Goal: Task Accomplishment & Management: Use online tool/utility

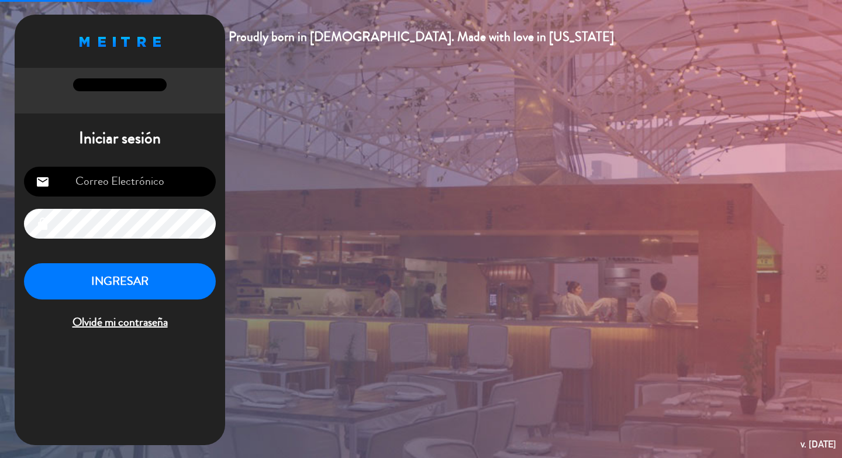
type input "[EMAIL_ADDRESS][DOMAIN_NAME]"
click at [125, 280] on button "INGRESAR" at bounding box center [120, 281] width 192 height 37
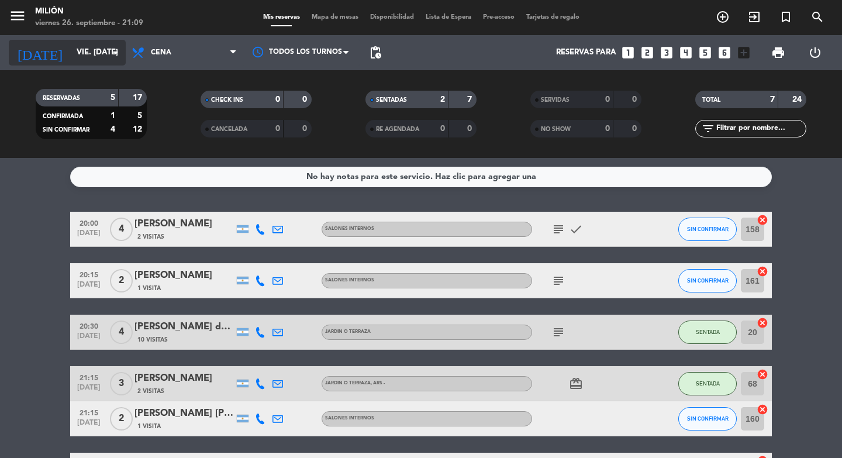
click at [71, 48] on input "vie. [DATE]" at bounding box center [122, 52] width 103 height 21
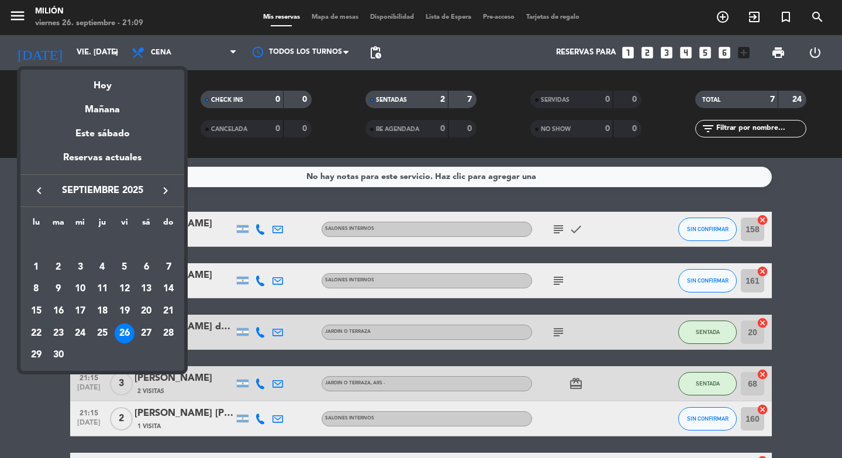
click at [163, 199] on div "keyboard_arrow_left septiembre 2025 keyboard_arrow_right" at bounding box center [102, 190] width 164 height 33
click at [164, 196] on icon "keyboard_arrow_right" at bounding box center [166, 191] width 14 height 14
click at [80, 267] on div "1" at bounding box center [80, 267] width 20 height 20
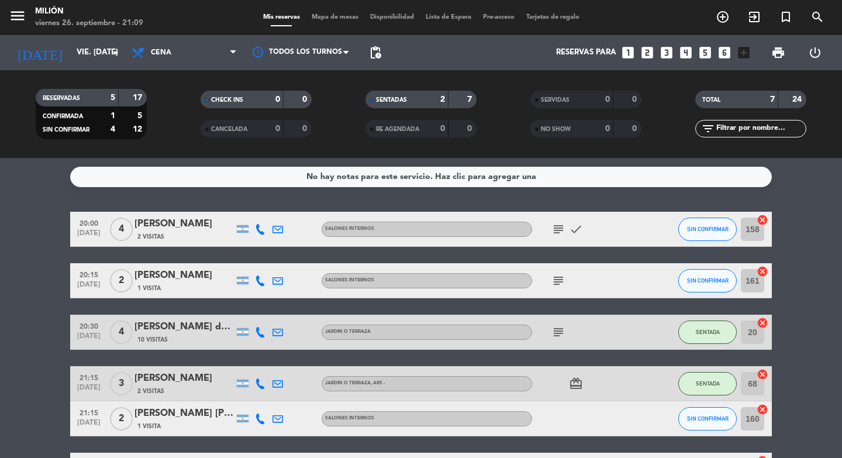
type input "mié. [DATE]"
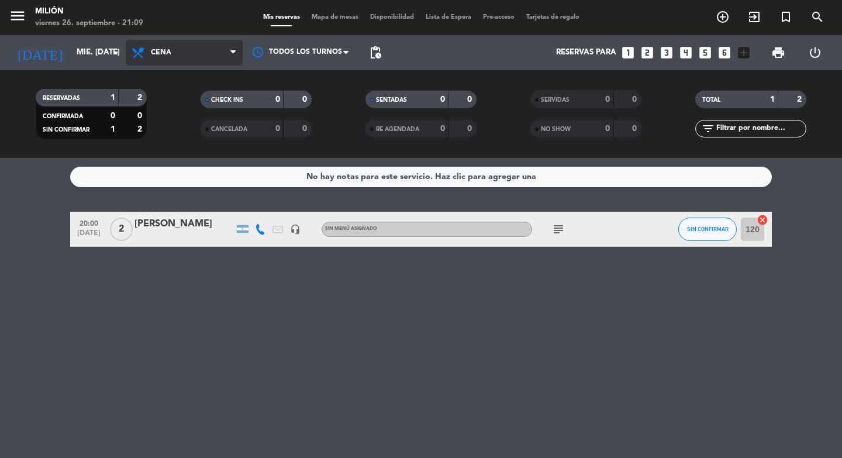
click at [199, 51] on span "Cena" at bounding box center [184, 53] width 117 height 26
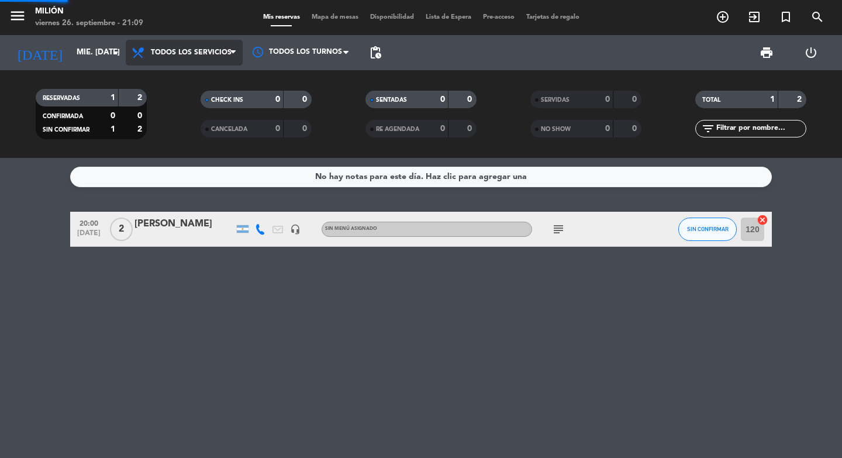
click at [200, 75] on div "menu Milión viernes 26. septiembre - 21:09 Mis reservas Mapa de mesas Disponibi…" at bounding box center [421, 79] width 842 height 158
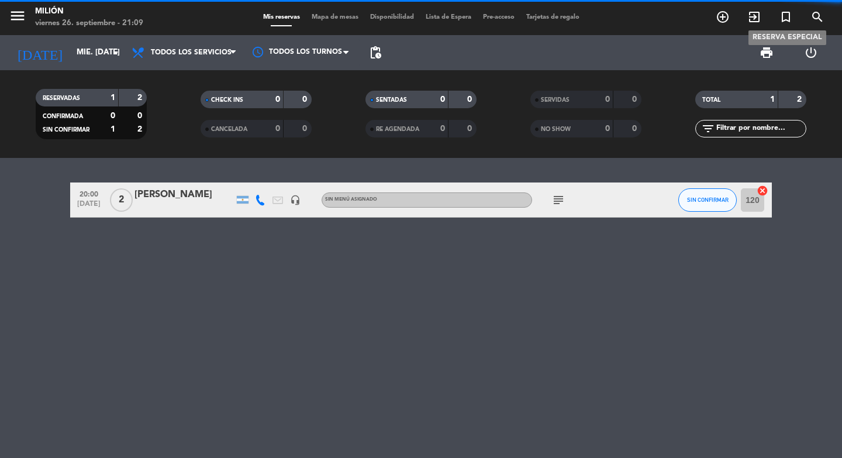
click at [789, 20] on icon "turned_in_not" at bounding box center [786, 17] width 14 height 14
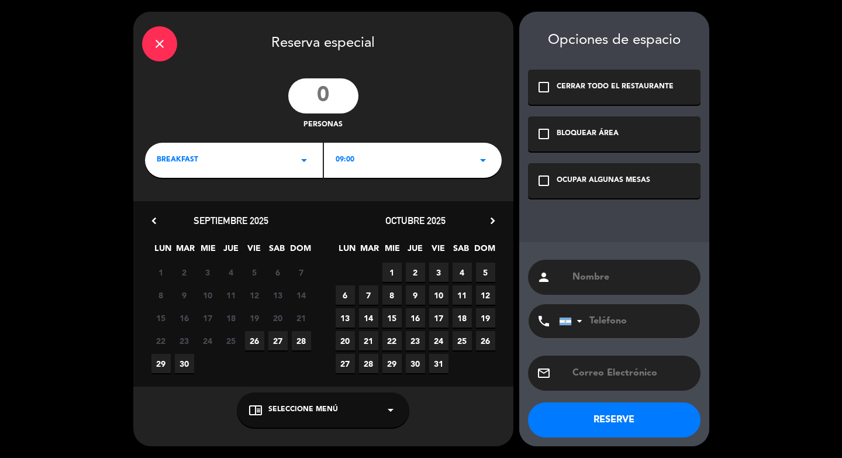
click at [305, 104] on input "number" at bounding box center [323, 95] width 70 height 35
type input "16"
click at [194, 161] on span "BREAKFAST" at bounding box center [178, 160] width 42 height 12
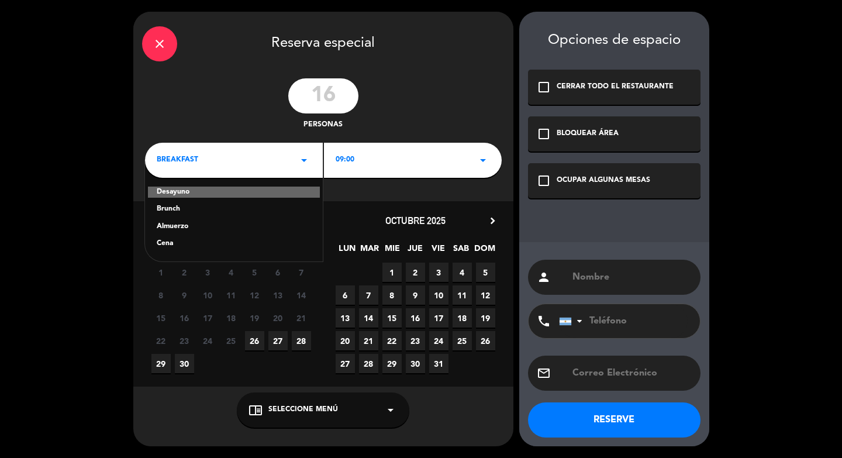
click at [189, 244] on div "Cena" at bounding box center [234, 244] width 154 height 12
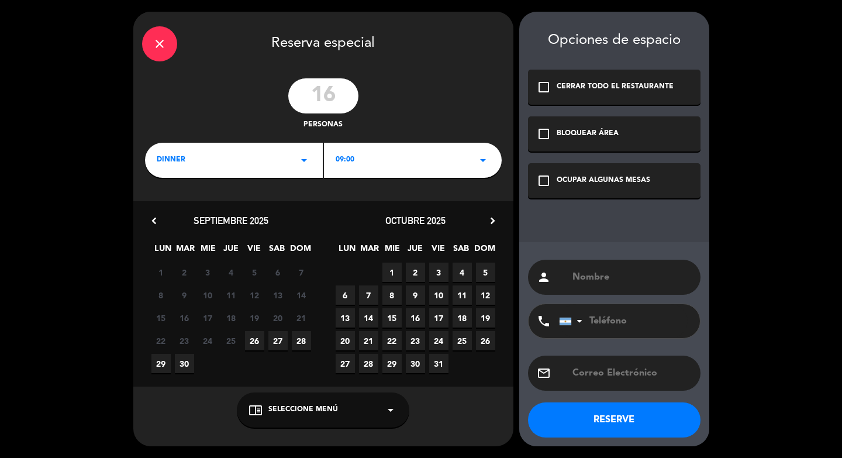
click at [334, 165] on div "09:00 arrow_drop_down" at bounding box center [413, 160] width 178 height 35
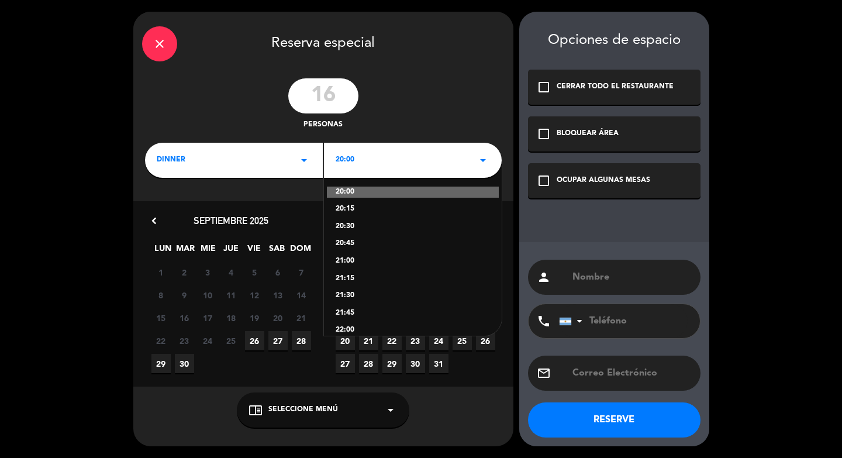
click at [357, 226] on div "20:30" at bounding box center [413, 227] width 154 height 12
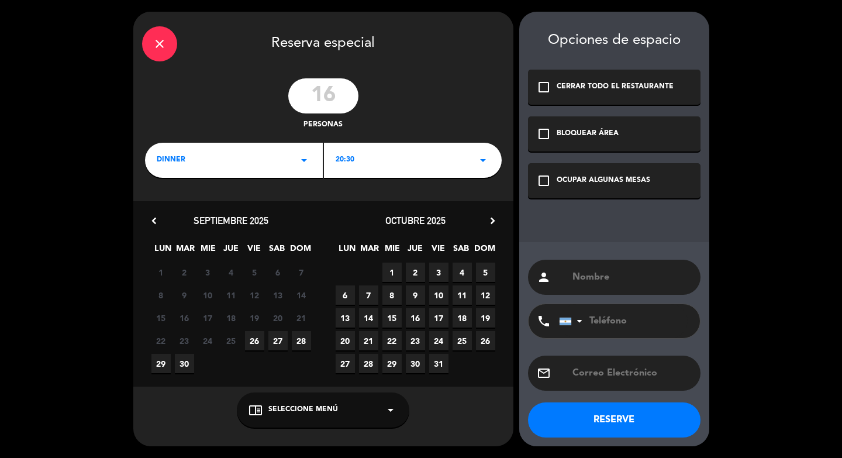
click at [387, 162] on div "20:30 arrow_drop_down" at bounding box center [413, 160] width 178 height 35
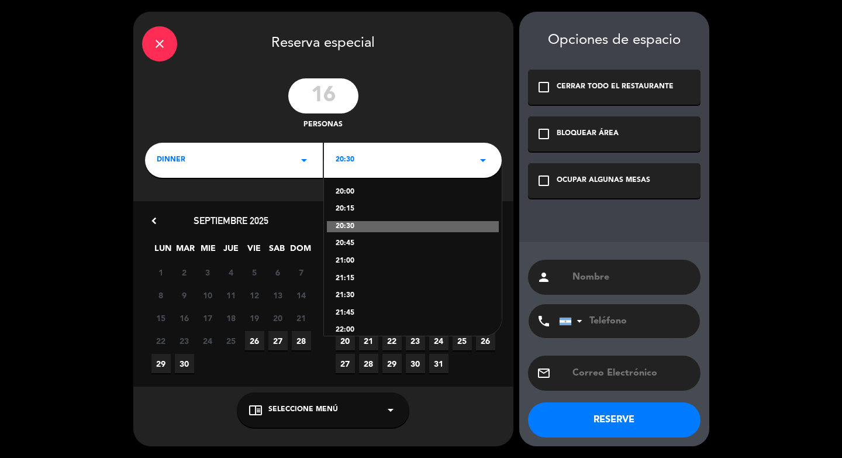
click at [357, 247] on div "20:45" at bounding box center [413, 244] width 154 height 12
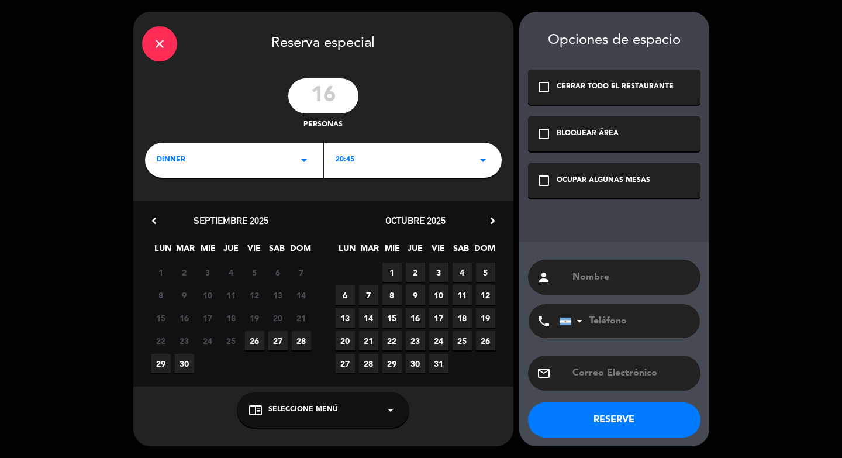
click at [398, 272] on span "1" at bounding box center [392, 272] width 19 height 19
click at [565, 197] on div "check_box_outline_blank OCUPAR ALGUNAS MESAS" at bounding box center [614, 180] width 173 height 35
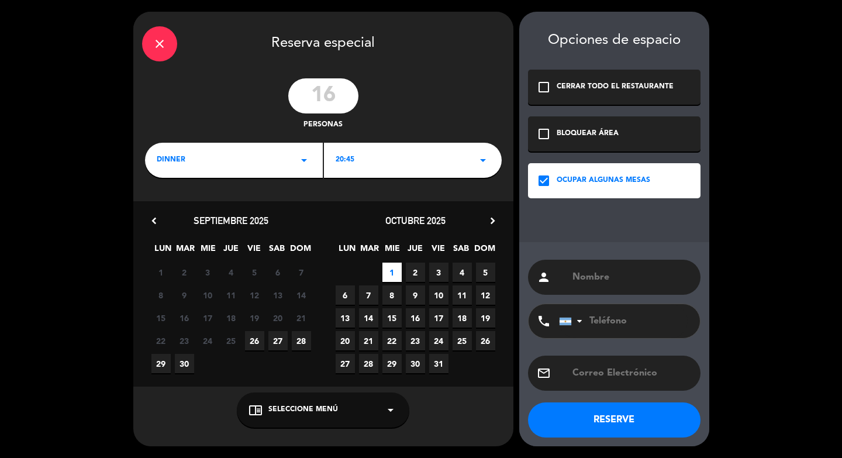
click at [611, 283] on input "text" at bounding box center [631, 277] width 120 height 16
click at [615, 270] on input "text" at bounding box center [631, 277] width 120 height 16
paste input "[PERSON_NAME]"
type input "[PERSON_NAME]"
click at [629, 318] on input "tel" at bounding box center [623, 321] width 129 height 34
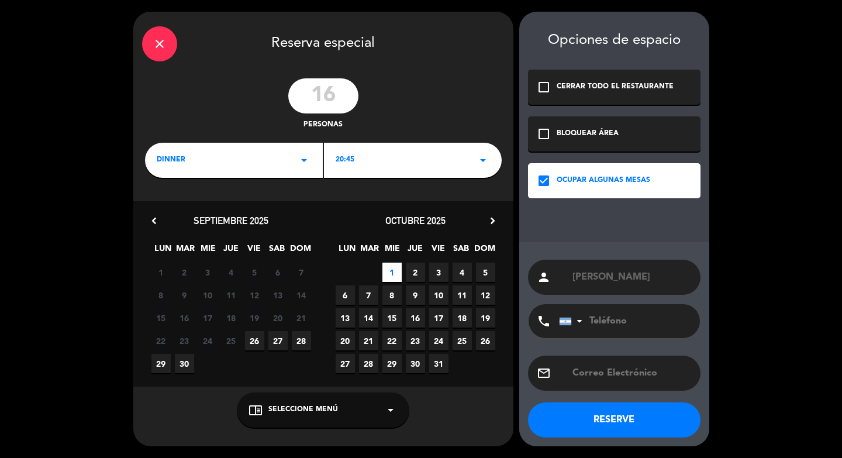
click at [636, 324] on input "tel" at bounding box center [623, 321] width 129 height 34
paste input "[PHONE_NUMBER]"
type input "[PHONE_NUMBER]"
click at [632, 426] on button "RESERVE" at bounding box center [614, 419] width 173 height 35
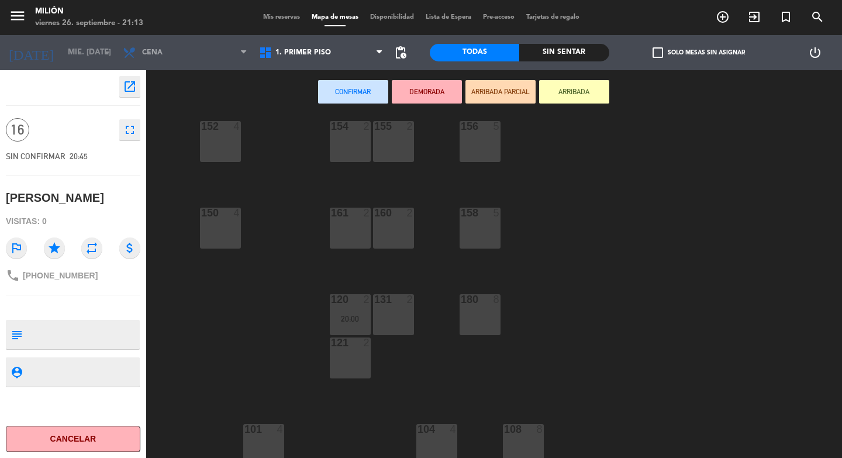
scroll to position [25, 0]
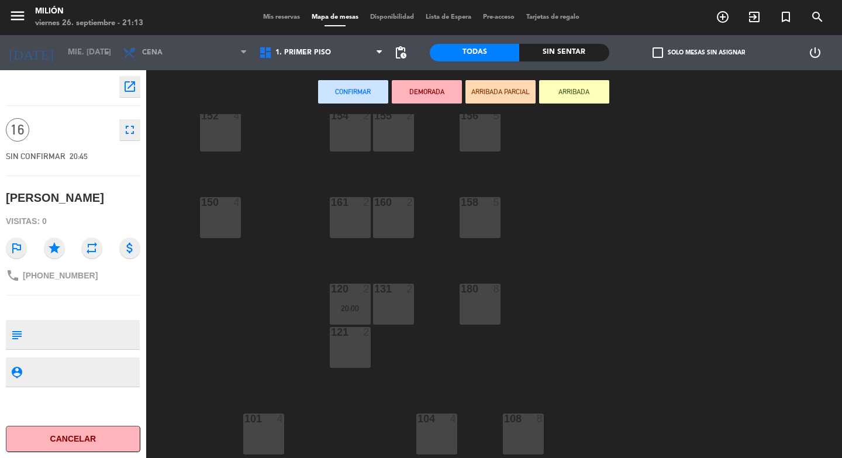
click at [210, 142] on div "152 4" at bounding box center [220, 131] width 41 height 41
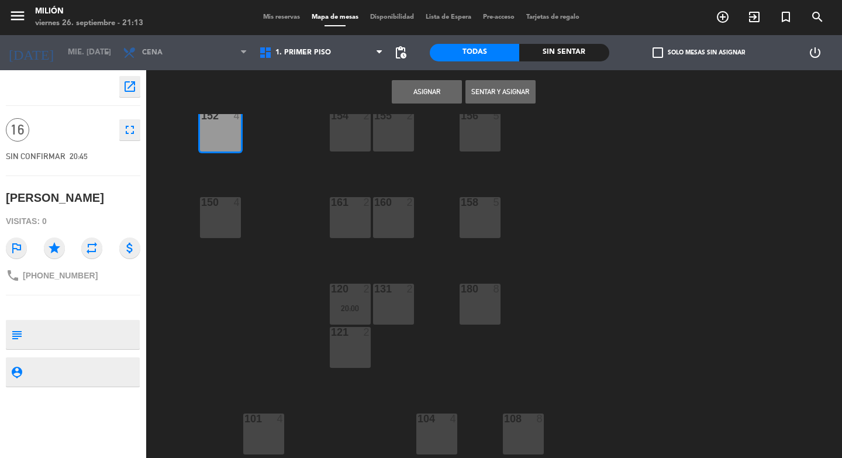
click at [228, 215] on div "150 4" at bounding box center [220, 217] width 41 height 41
click at [363, 216] on div "161 2" at bounding box center [350, 217] width 41 height 41
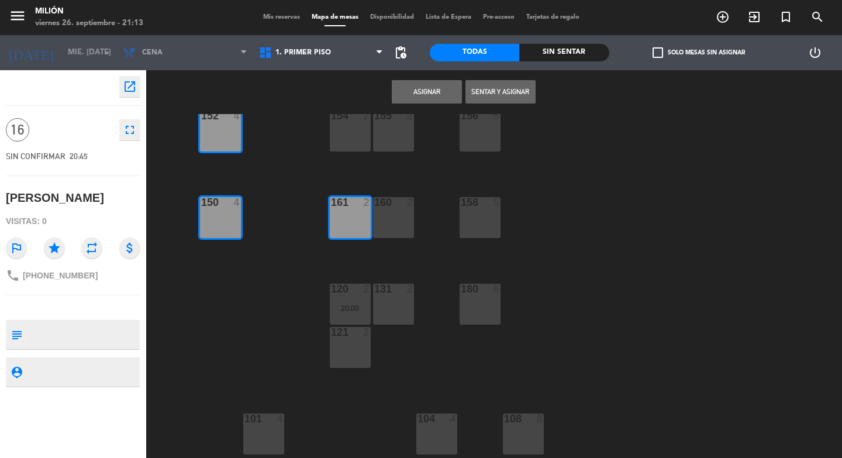
click at [384, 218] on div "160 2" at bounding box center [393, 217] width 41 height 41
click at [384, 142] on div "155 2" at bounding box center [393, 131] width 41 height 41
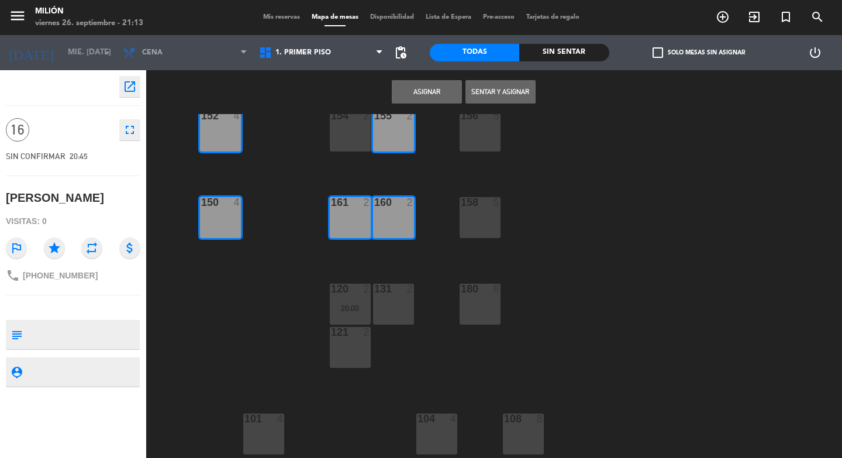
click at [355, 142] on div "154 2" at bounding box center [350, 131] width 41 height 41
click at [347, 136] on div "154 2" at bounding box center [350, 131] width 41 height 41
click at [385, 140] on div "155 2" at bounding box center [393, 131] width 41 height 41
click at [204, 140] on div "152 4" at bounding box center [220, 131] width 41 height 41
drag, startPoint x: 247, startPoint y: 213, endPoint x: 269, endPoint y: 216, distance: 21.9
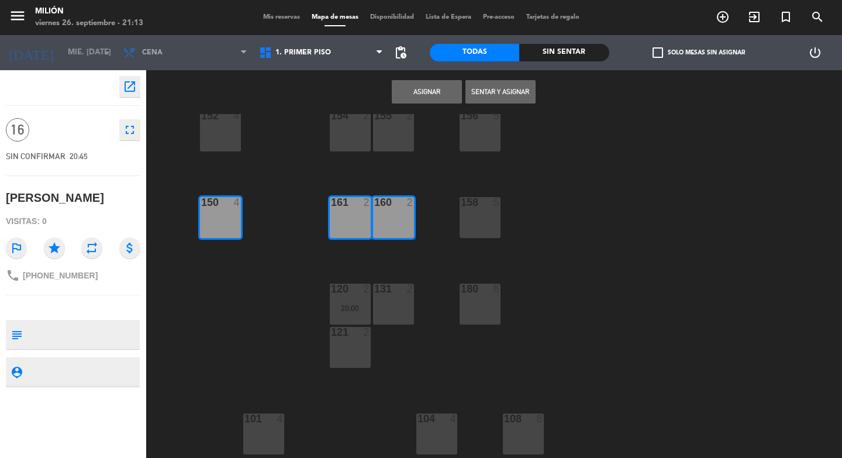
click at [247, 212] on div "154 2 156 5 152 4 155 2 150 4 158 5 160 2 161 2 120 2 20:00 131 2 180 8 121 2 1…" at bounding box center [498, 286] width 688 height 344
click at [355, 223] on div "161 2" at bounding box center [350, 217] width 41 height 41
click at [383, 225] on div "160 2" at bounding box center [393, 217] width 41 height 41
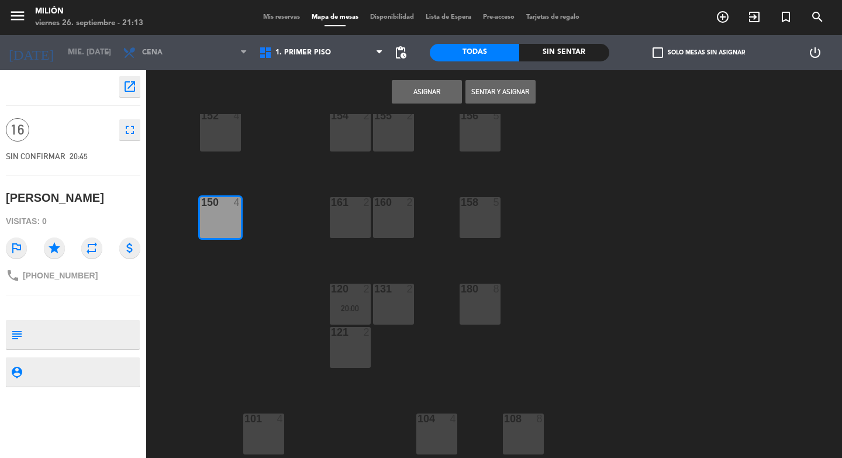
click at [206, 215] on div "150 4" at bounding box center [220, 217] width 41 height 41
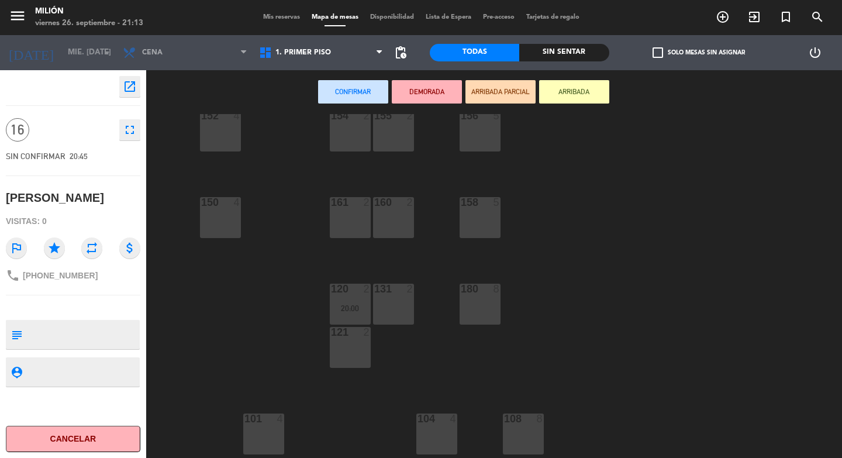
click at [339, 135] on div "154 2" at bounding box center [350, 131] width 41 height 41
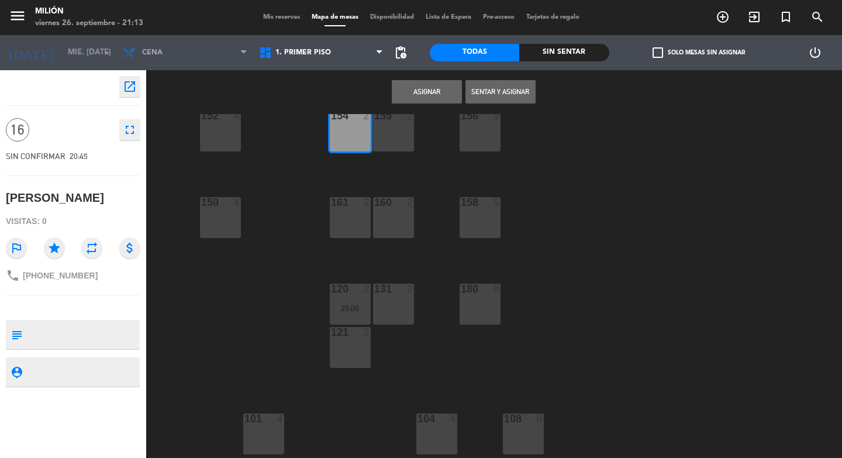
click at [231, 136] on div "152 4" at bounding box center [220, 131] width 41 height 41
click at [394, 137] on div "155 2" at bounding box center [393, 131] width 41 height 41
click at [412, 97] on button "Asignar" at bounding box center [427, 91] width 70 height 23
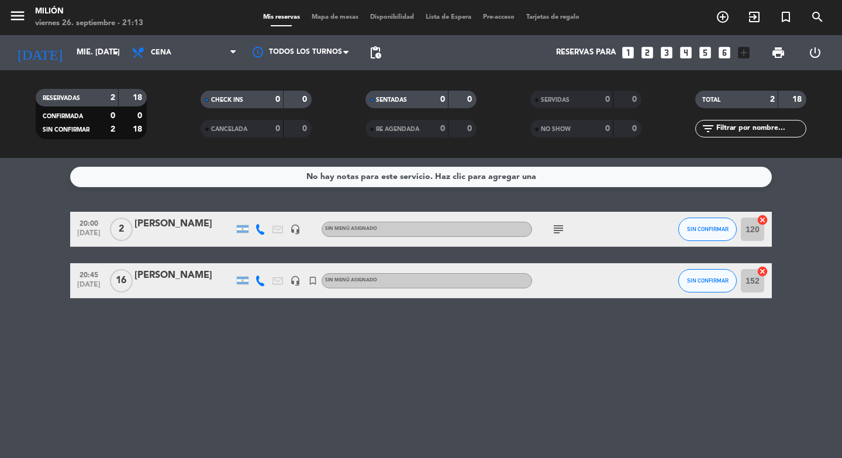
click at [174, 281] on div "[PERSON_NAME]" at bounding box center [184, 275] width 99 height 15
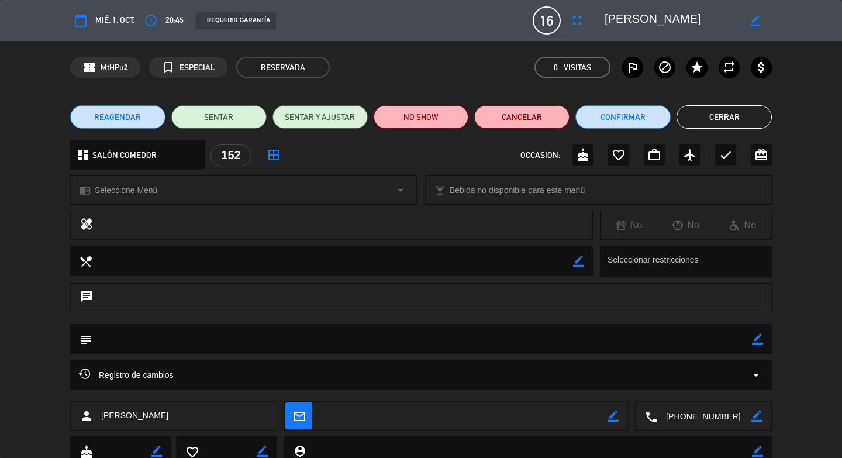
click at [752, 344] on icon "border_color" at bounding box center [757, 338] width 11 height 11
type textarea "112000 pesos [PERSON_NAME]- DESCONTAR EN EL TICKET."
click at [752, 337] on icon at bounding box center [757, 338] width 11 height 11
click at [701, 119] on button "Cerrar" at bounding box center [724, 116] width 95 height 23
